Goal: Information Seeking & Learning: Learn about a topic

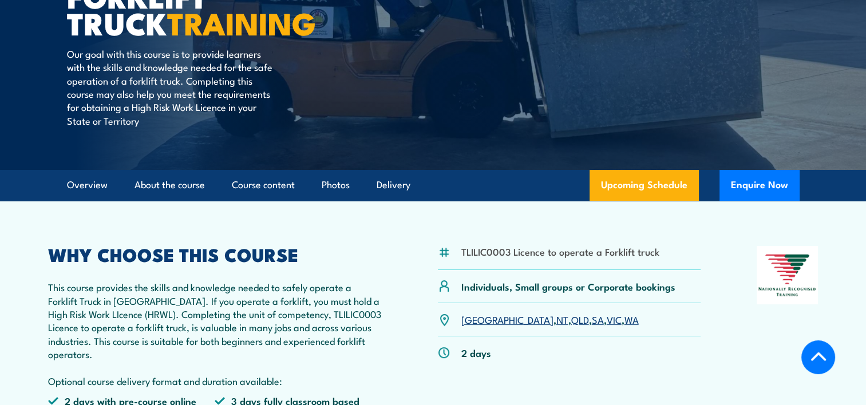
scroll to position [191, 0]
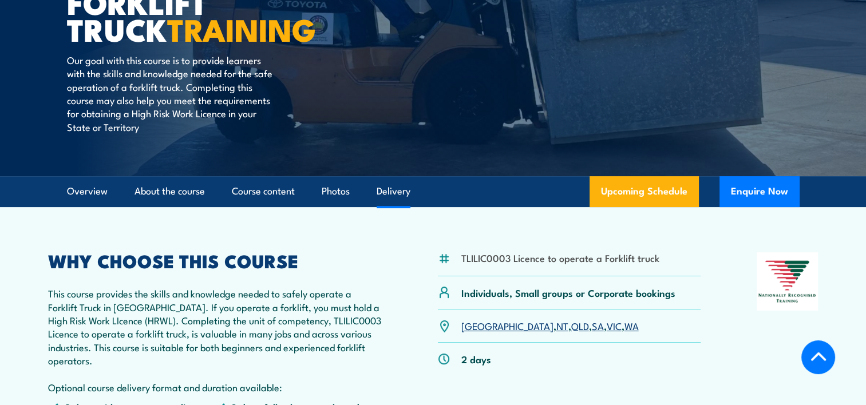
click at [397, 194] on link "Delivery" at bounding box center [394, 191] width 34 height 30
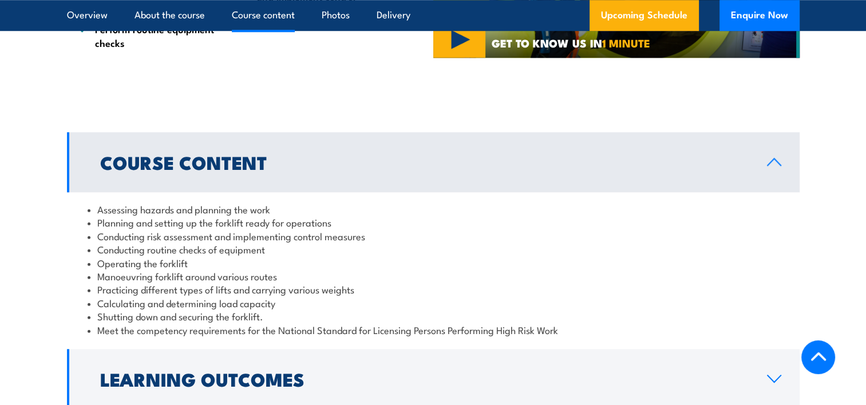
scroll to position [1145, 0]
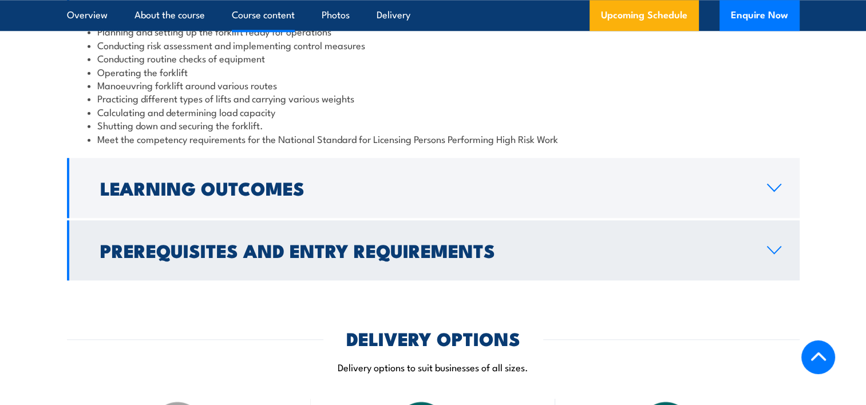
click at [490, 248] on h2 "Prerequisites and Entry Requirements" at bounding box center [424, 250] width 648 height 16
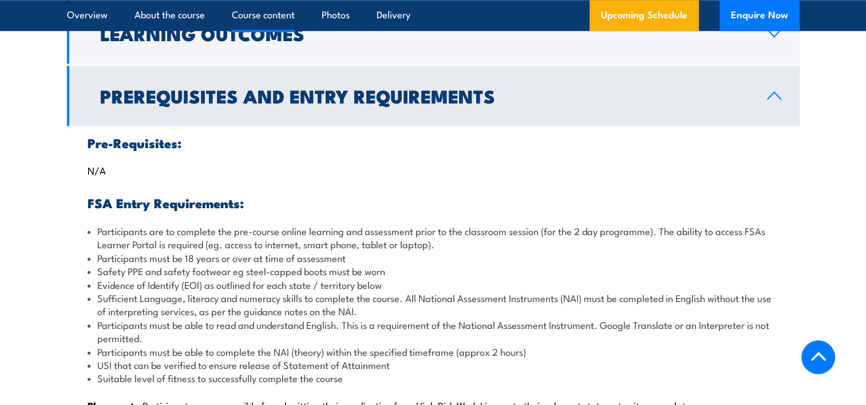
click at [203, 100] on h2 "Prerequisites and Entry Requirements" at bounding box center [424, 96] width 648 height 16
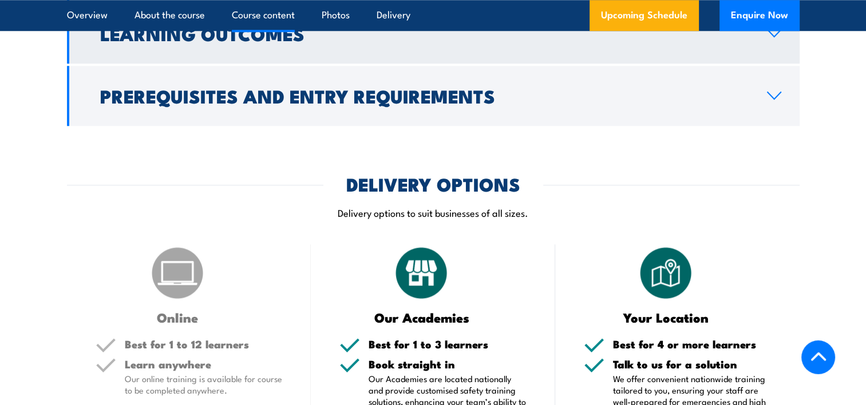
click at [243, 58] on link "Learning Outcomes" at bounding box center [433, 33] width 733 height 60
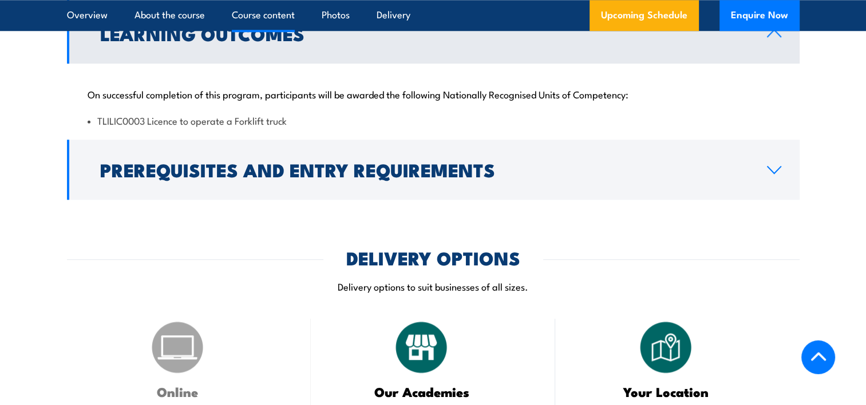
click at [250, 60] on link "Learning Outcomes" at bounding box center [433, 33] width 733 height 60
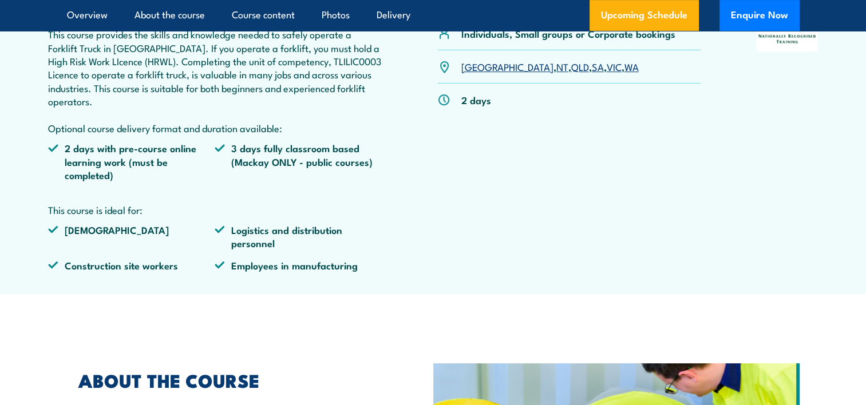
scroll to position [0, 0]
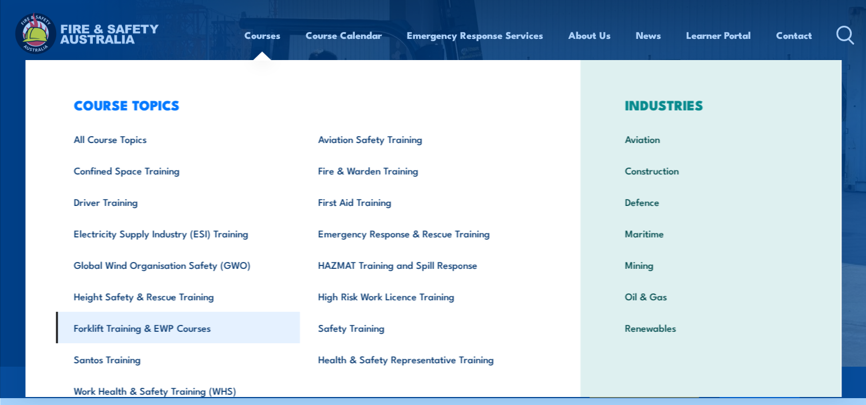
click at [149, 334] on link "Forklift Training & EWP Courses" at bounding box center [178, 327] width 244 height 31
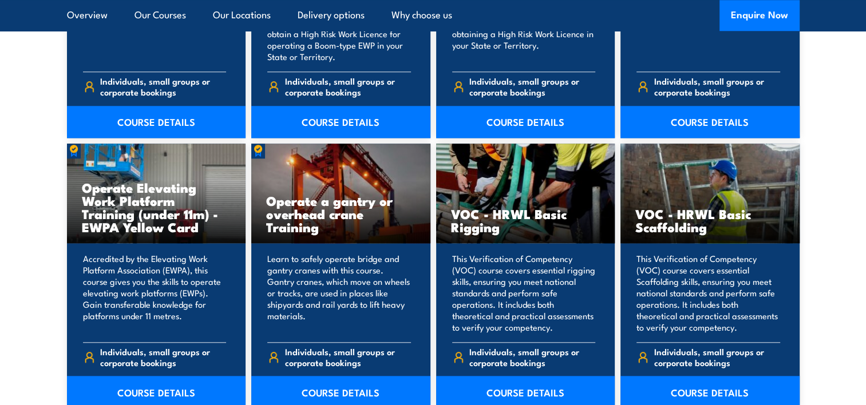
scroll to position [763, 0]
